Goal: Task Accomplishment & Management: Manage account settings

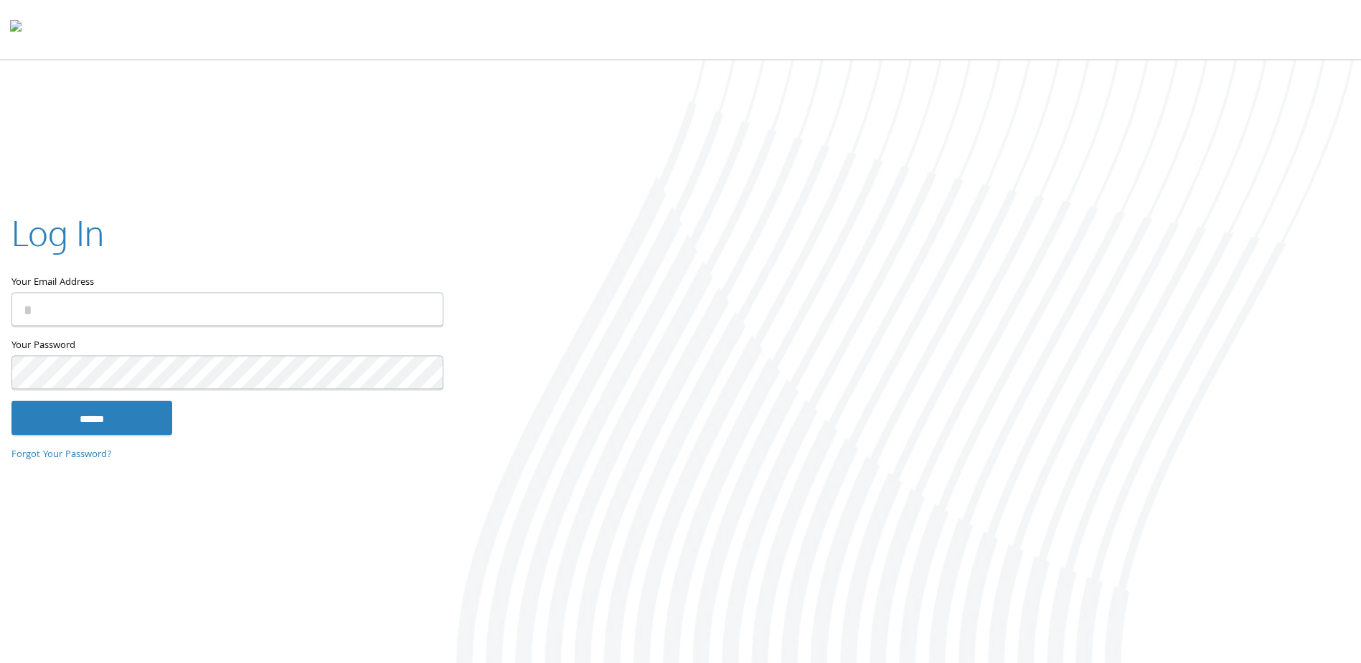
click at [312, 301] on input "Your Email Address" at bounding box center [227, 310] width 432 height 34
type input "**********"
click at [11, 401] on input "******" at bounding box center [91, 418] width 161 height 34
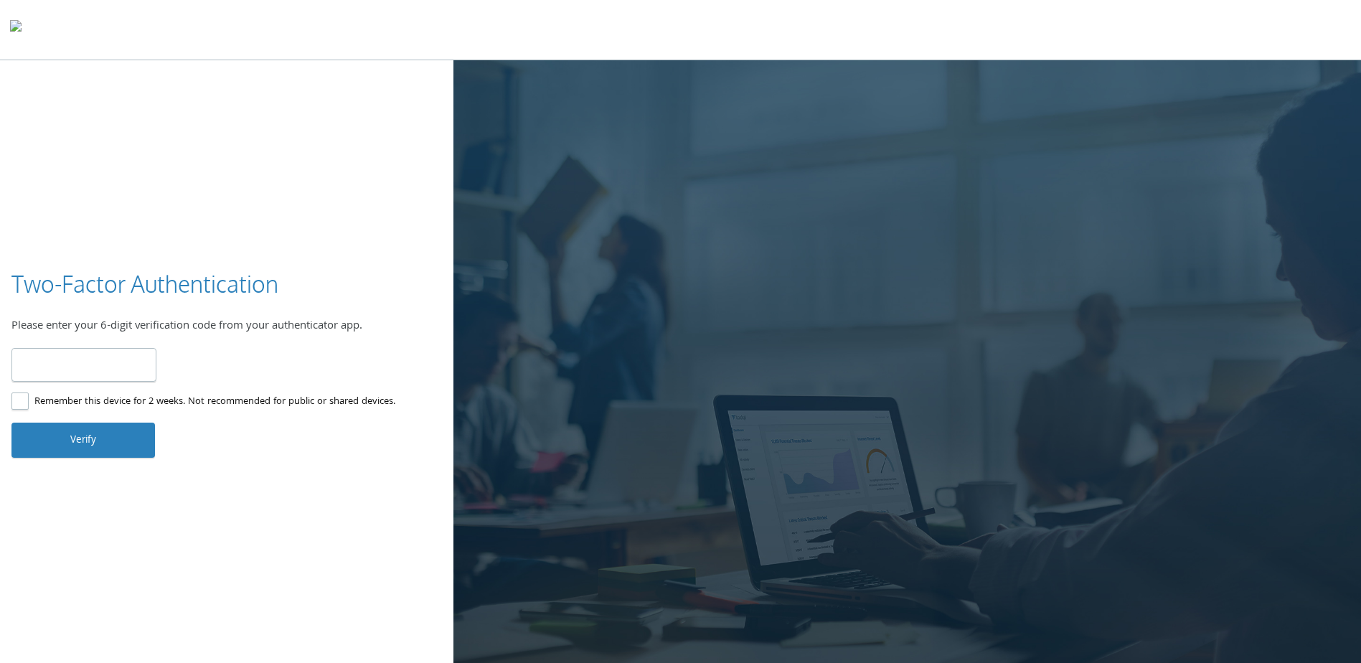
type input "******"
